Goal: Understand process/instructions: Learn about a topic

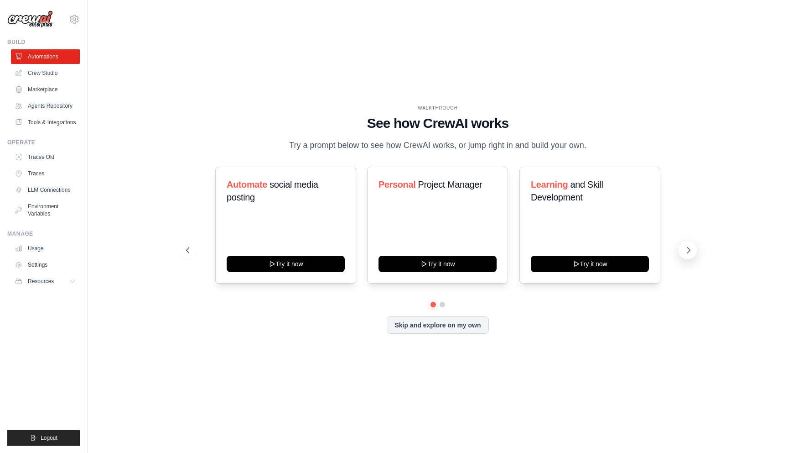
click at [690, 253] on icon at bounding box center [688, 249] width 9 height 9
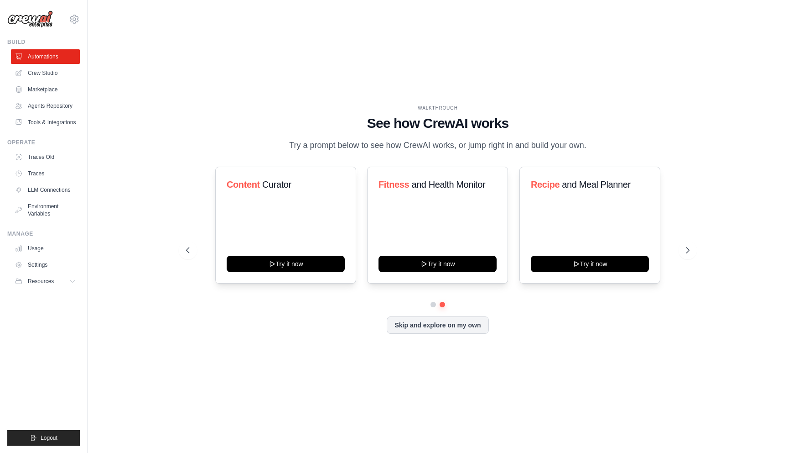
click at [613, 140] on div "WALKTHROUGH See how CrewAI works Try a prompt below to see how CrewAI works, or…" at bounding box center [438, 127] width 504 height 47
click at [689, 251] on icon at bounding box center [689, 249] width 3 height 5
click at [687, 256] on button at bounding box center [688, 250] width 18 height 18
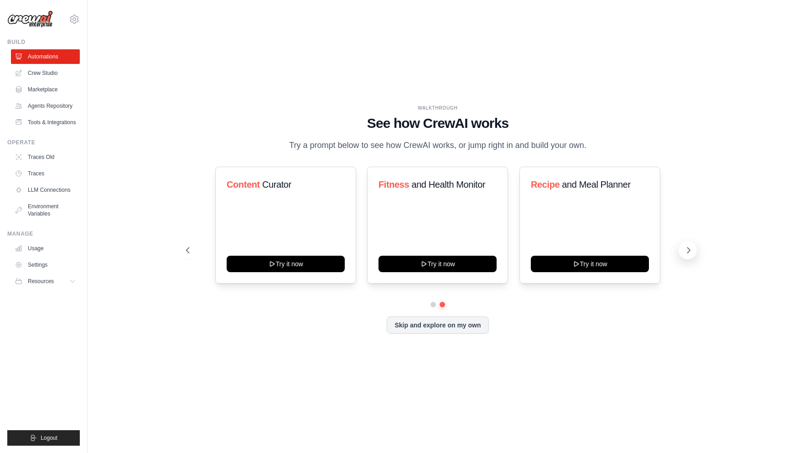
click at [687, 256] on button at bounding box center [688, 250] width 18 height 18
click at [188, 259] on button at bounding box center [188, 250] width 18 height 18
click at [188, 258] on button at bounding box center [188, 250] width 18 height 18
click at [682, 252] on button at bounding box center [688, 250] width 18 height 18
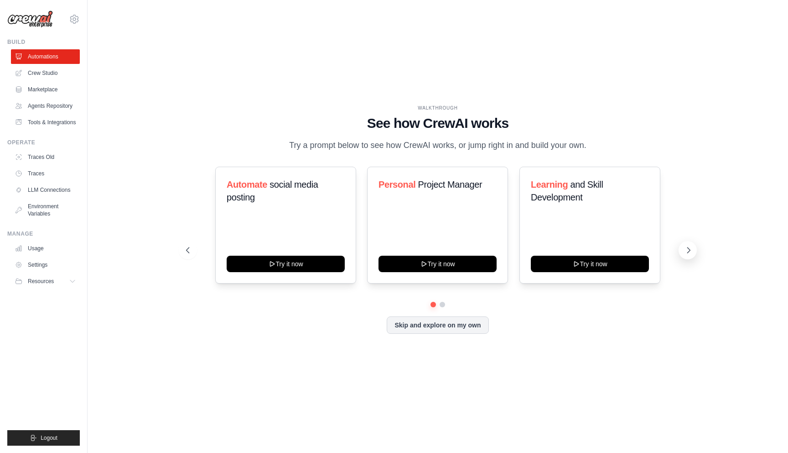
click at [682, 252] on button at bounding box center [688, 250] width 18 height 18
click at [691, 254] on icon at bounding box center [688, 249] width 9 height 9
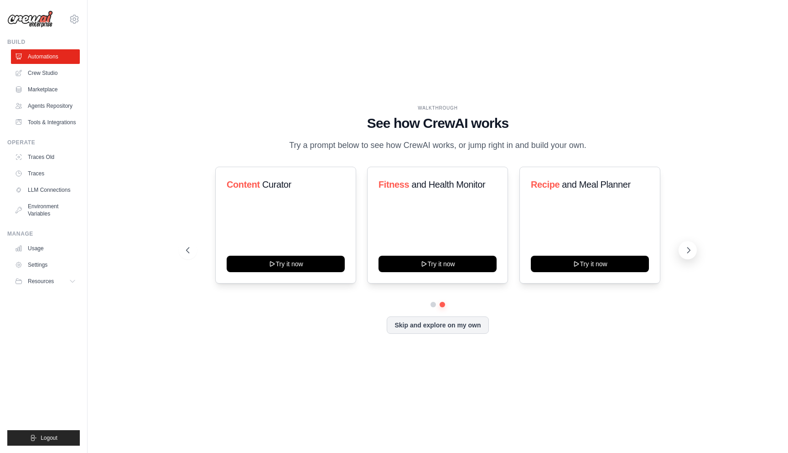
click at [691, 254] on icon at bounding box center [688, 249] width 9 height 9
click at [183, 247] on icon at bounding box center [187, 249] width 9 height 9
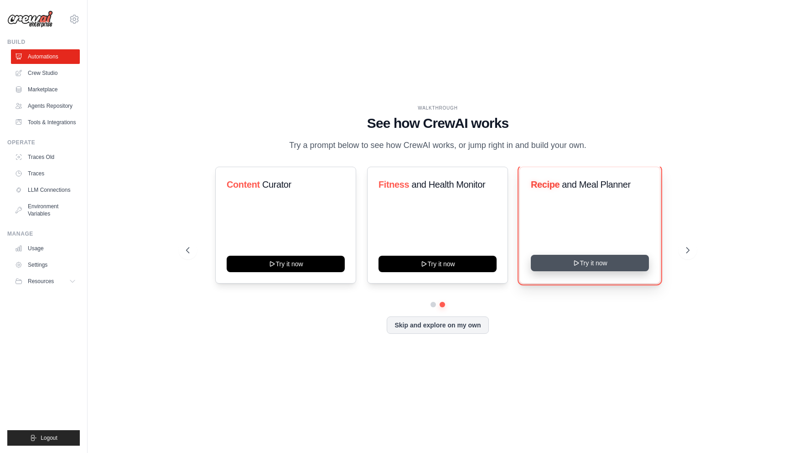
click at [590, 264] on button "Try it now" at bounding box center [590, 263] width 118 height 16
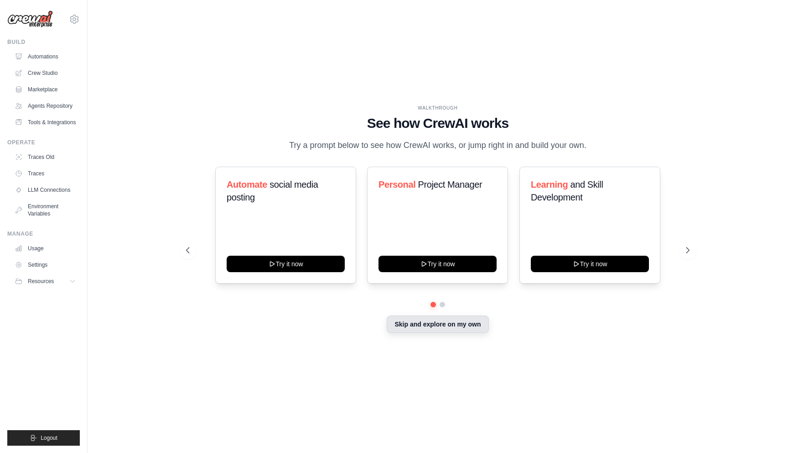
click at [433, 329] on button "Skip and explore on my own" at bounding box center [438, 323] width 102 height 17
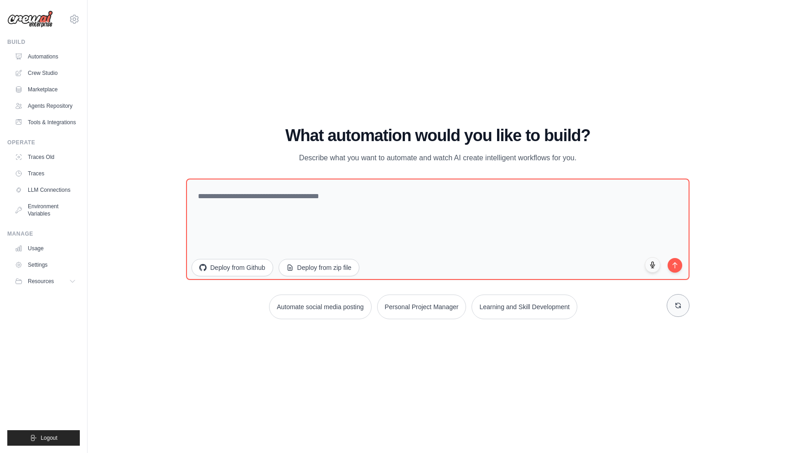
click at [672, 304] on button at bounding box center [678, 305] width 23 height 23
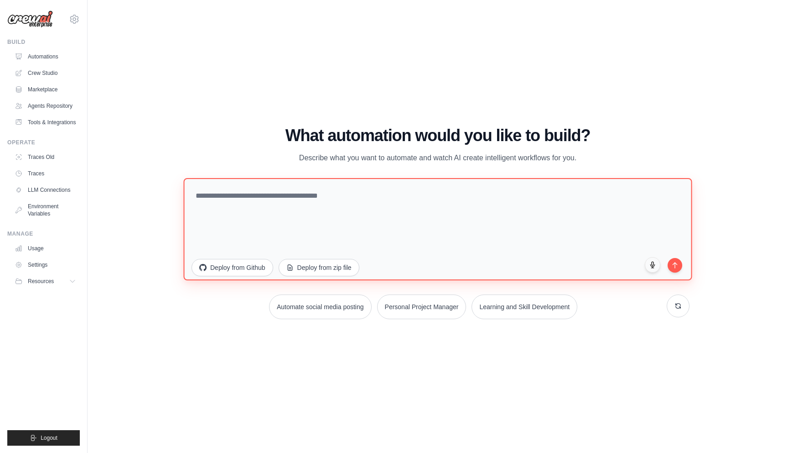
click at [394, 235] on textarea at bounding box center [437, 229] width 509 height 102
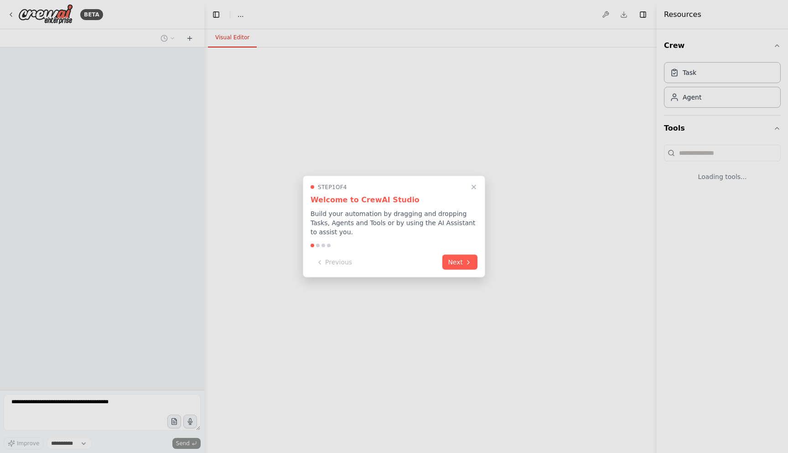
select select "****"
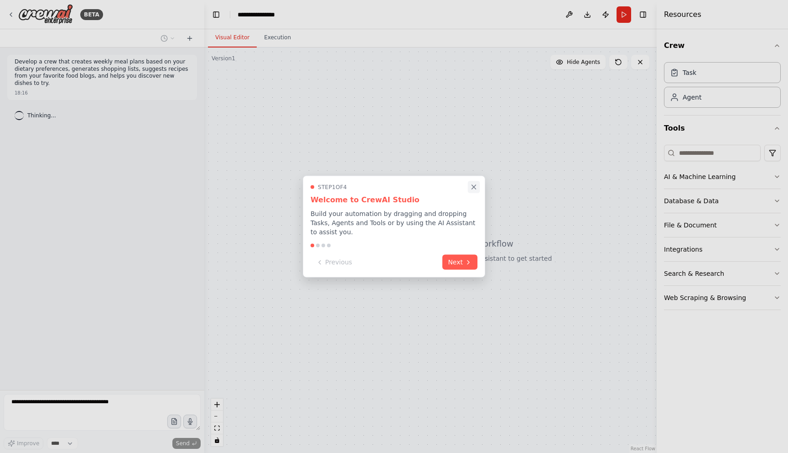
click at [472, 187] on icon "Close walkthrough" at bounding box center [474, 187] width 8 height 8
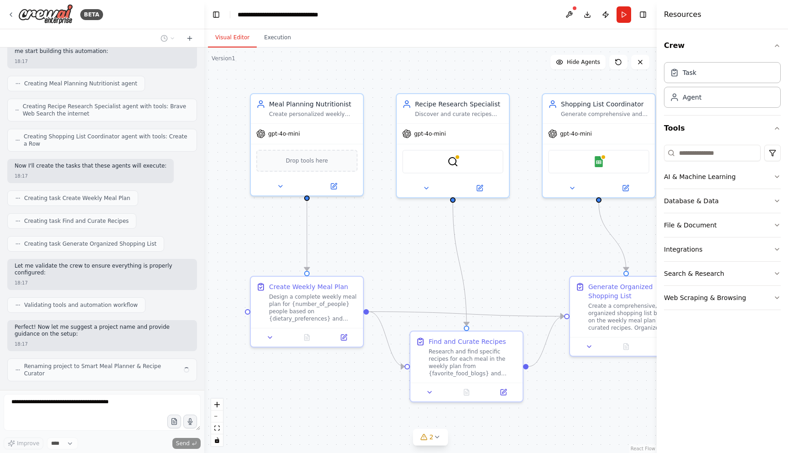
scroll to position [299, 0]
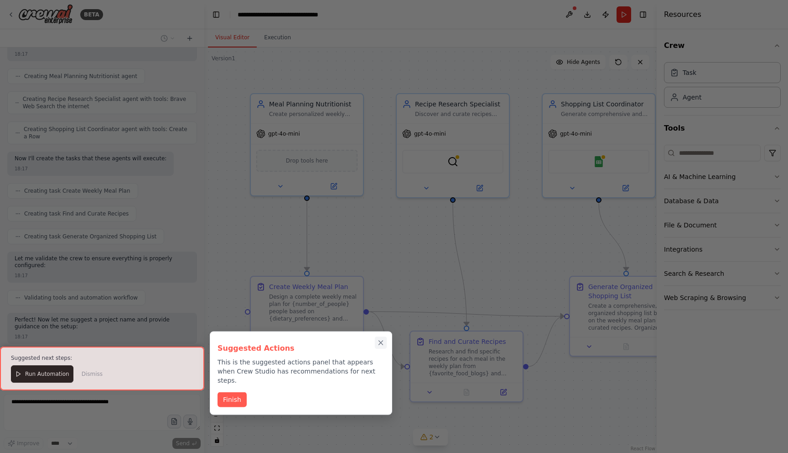
click at [381, 342] on icon "Close walkthrough" at bounding box center [381, 342] width 4 height 4
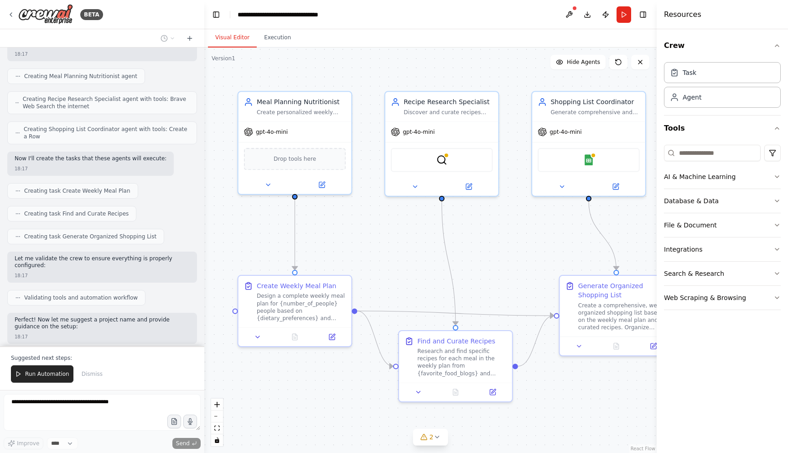
drag, startPoint x: 527, startPoint y: 249, endPoint x: 516, endPoint y: 248, distance: 11.0
click at [516, 248] on div ".deletable-edge-delete-btn { width: 20px; height: 20px; border: 0px solid #ffff…" at bounding box center [430, 249] width 453 height 405
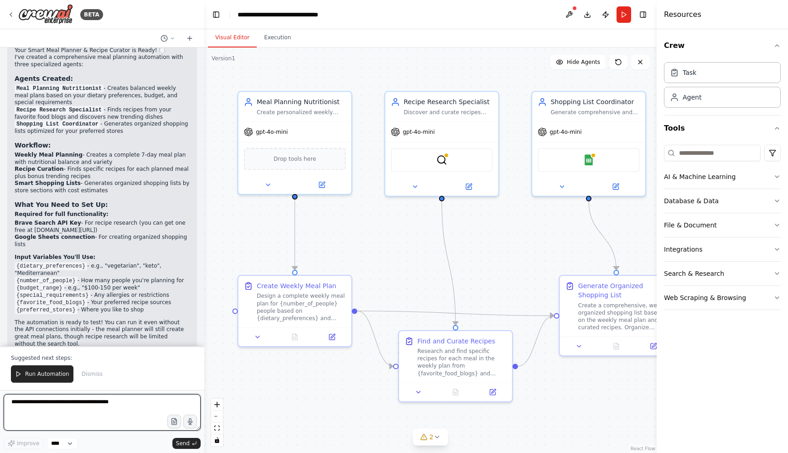
scroll to position [636, 0]
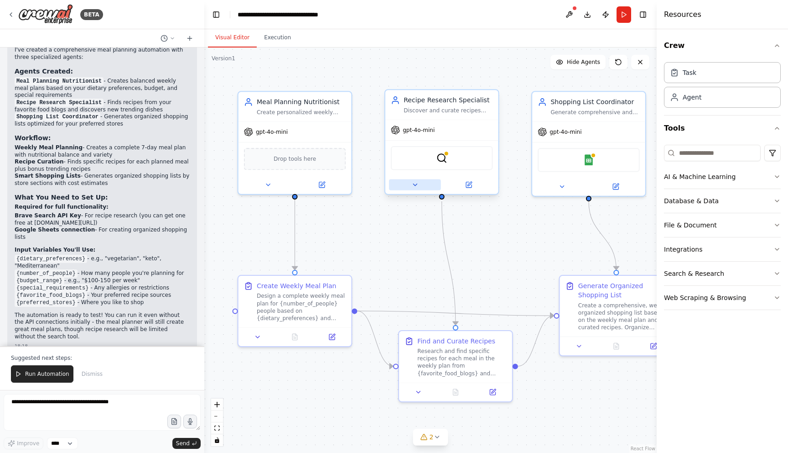
click at [414, 184] on icon at bounding box center [415, 185] width 4 height 2
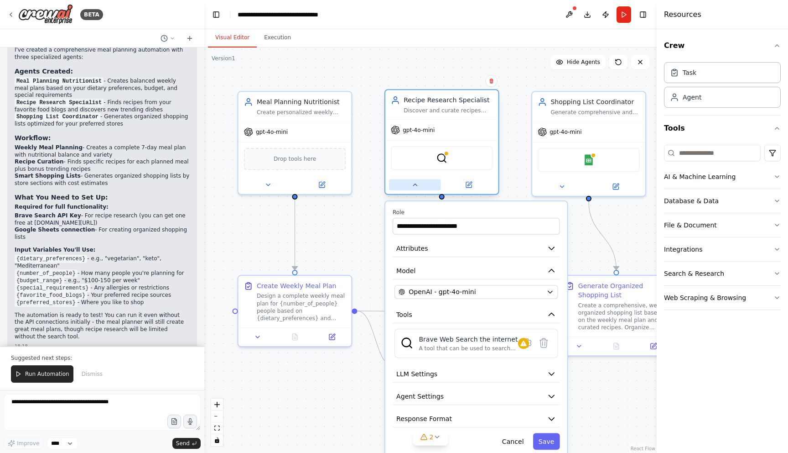
click at [414, 184] on icon at bounding box center [415, 184] width 7 height 7
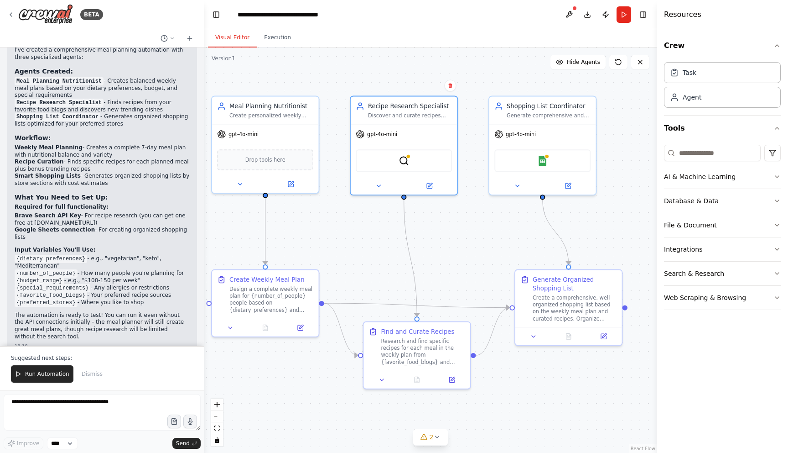
drag, startPoint x: 394, startPoint y: 271, endPoint x: 359, endPoint y: 265, distance: 35.6
click at [359, 265] on div ".deletable-edge-delete-btn { width: 20px; height: 20px; border: 0px solid #ffff…" at bounding box center [430, 249] width 453 height 405
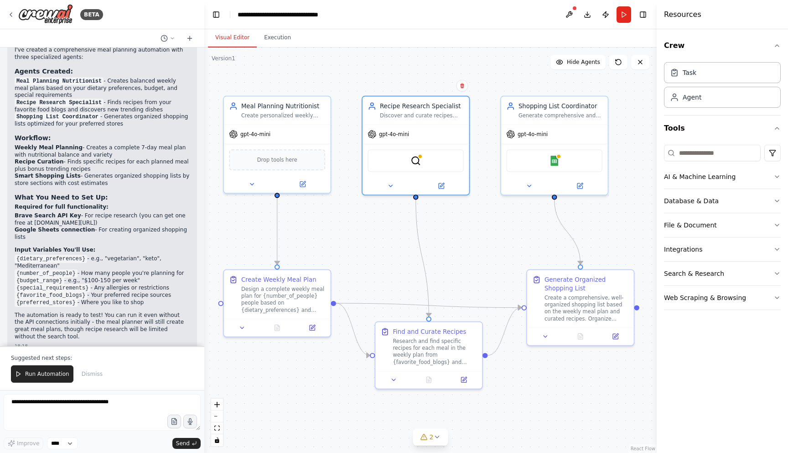
drag, startPoint x: 359, startPoint y: 265, endPoint x: 370, endPoint y: 265, distance: 11.9
click at [370, 265] on div ".deletable-edge-delete-btn { width: 20px; height: 20px; border: 0px solid #ffff…" at bounding box center [430, 249] width 453 height 405
click at [291, 37] on button "Execution" at bounding box center [278, 37] width 42 height 19
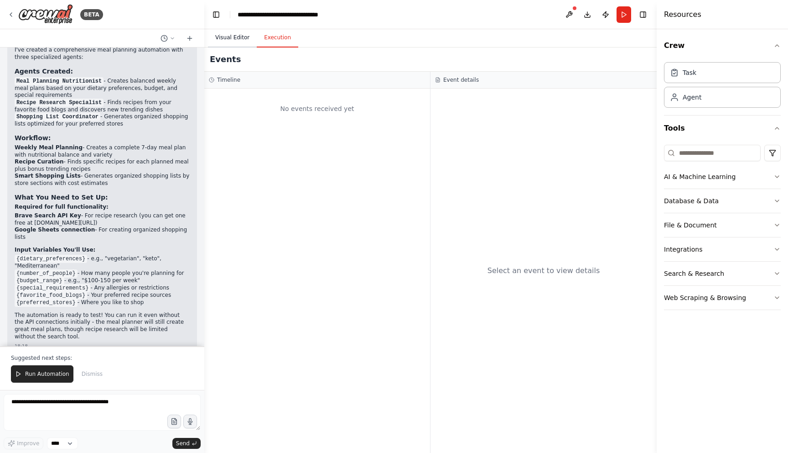
click at [237, 35] on button "Visual Editor" at bounding box center [232, 37] width 49 height 19
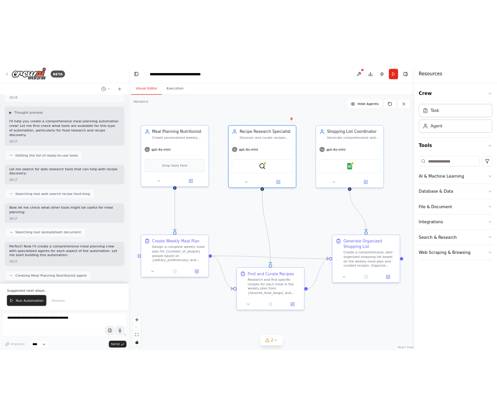
scroll to position [0, 0]
